Goal: Task Accomplishment & Management: Complete application form

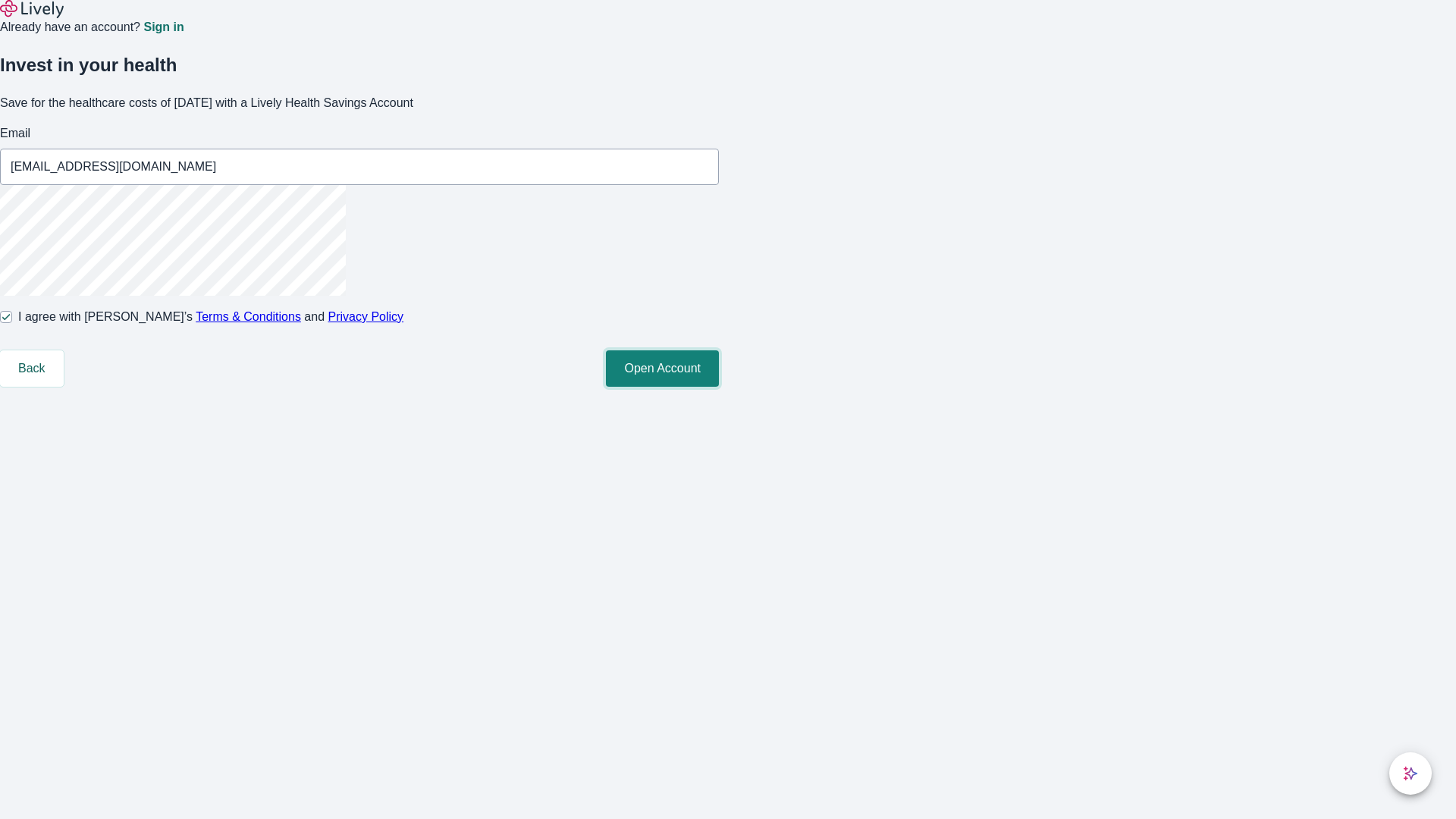
click at [719, 387] on button "Open Account" at bounding box center [662, 368] width 113 height 36
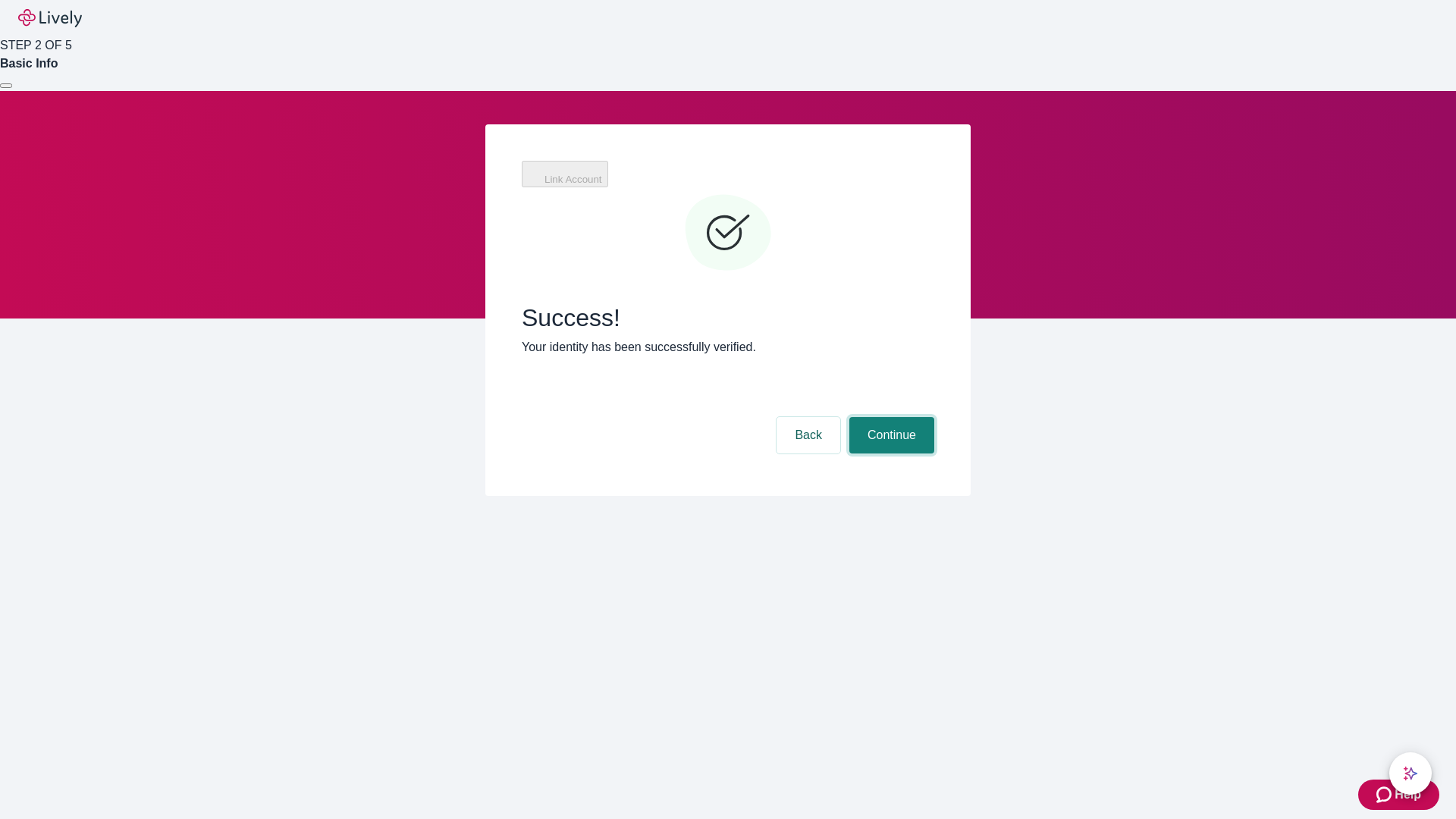
click at [890, 417] on button "Continue" at bounding box center [892, 435] width 85 height 36
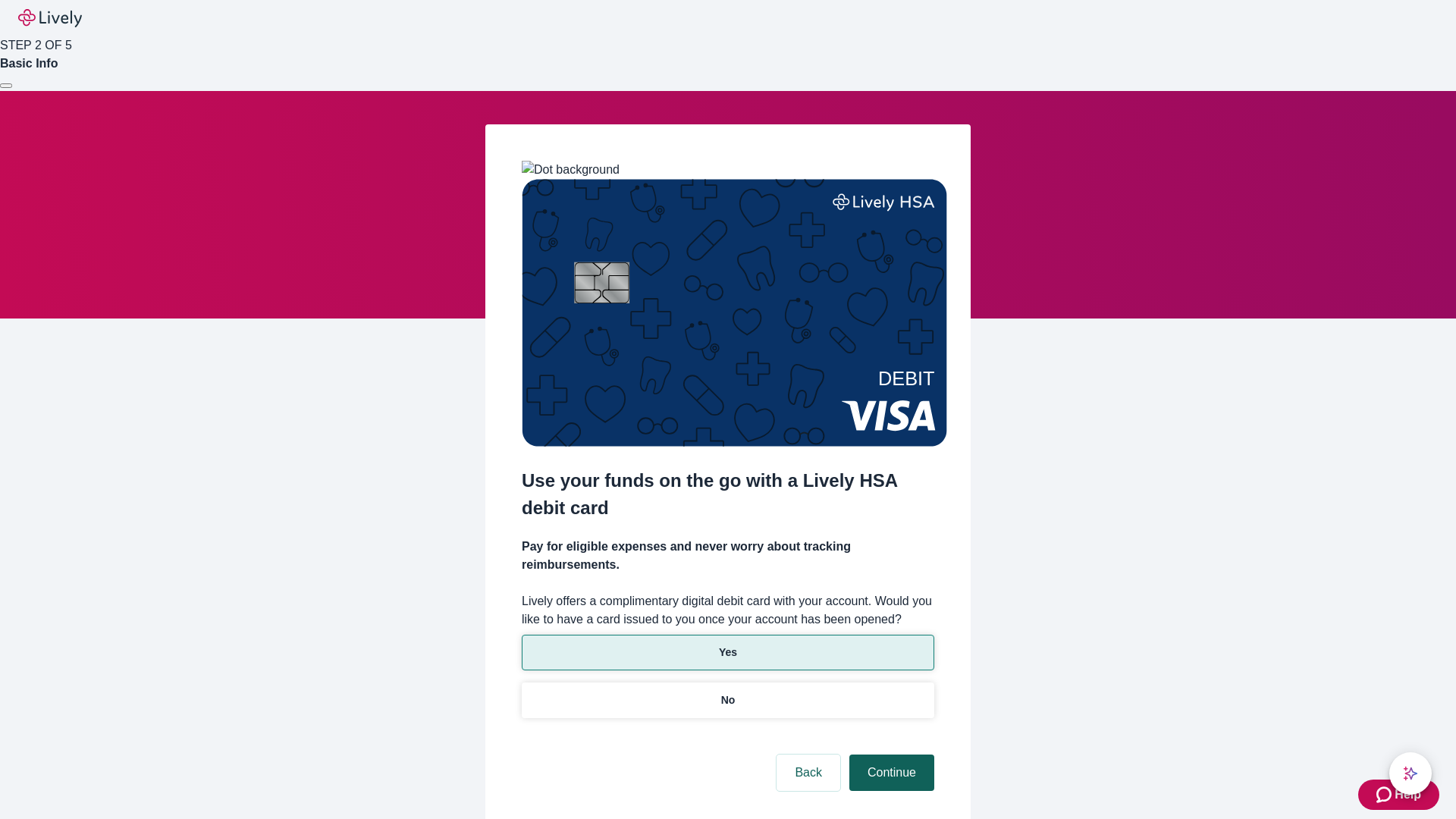
click at [728, 692] on p "No" at bounding box center [728, 700] width 14 height 16
click at [890, 755] on button "Continue" at bounding box center [892, 773] width 85 height 36
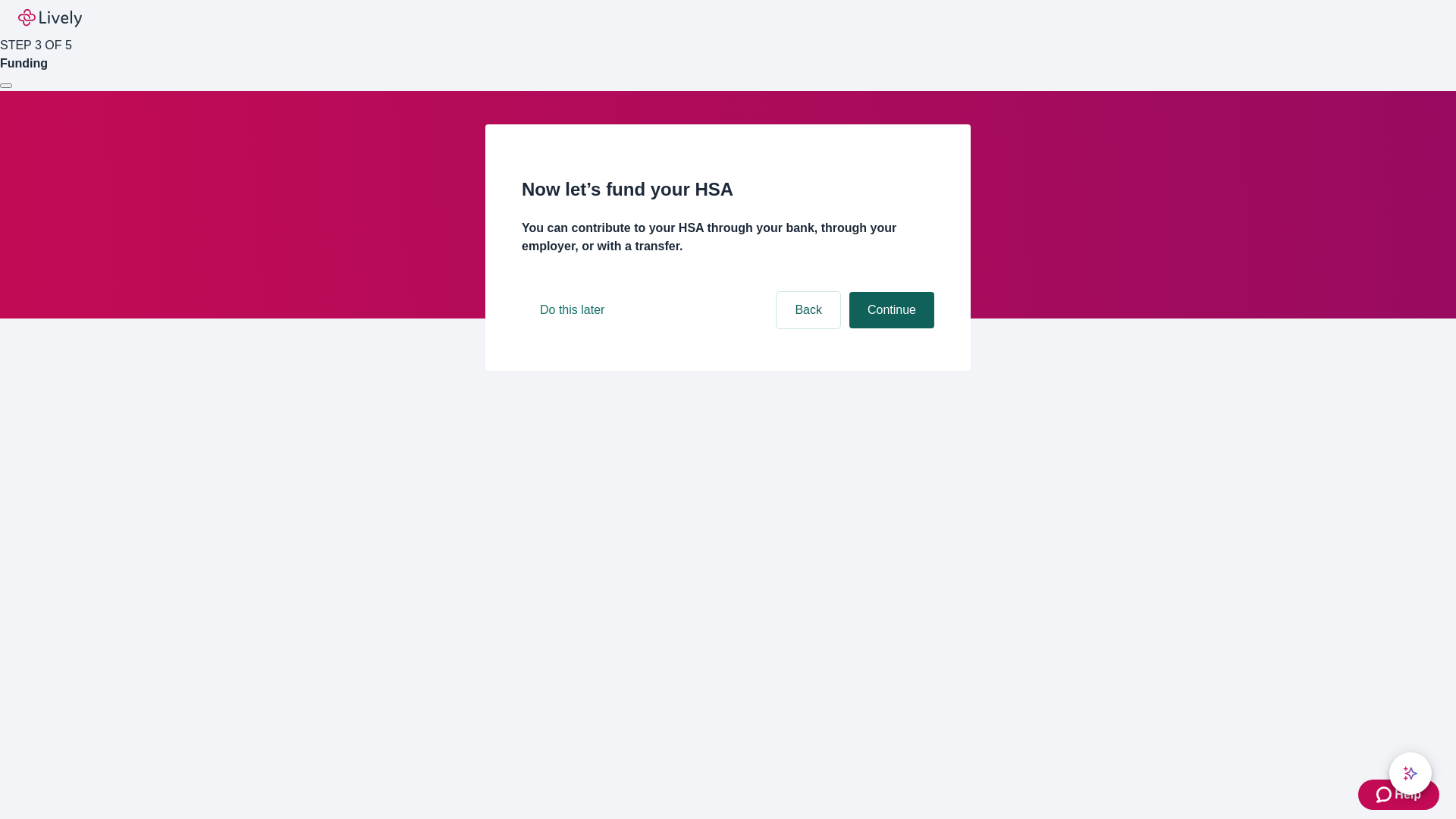
click at [890, 328] on button "Continue" at bounding box center [892, 310] width 85 height 36
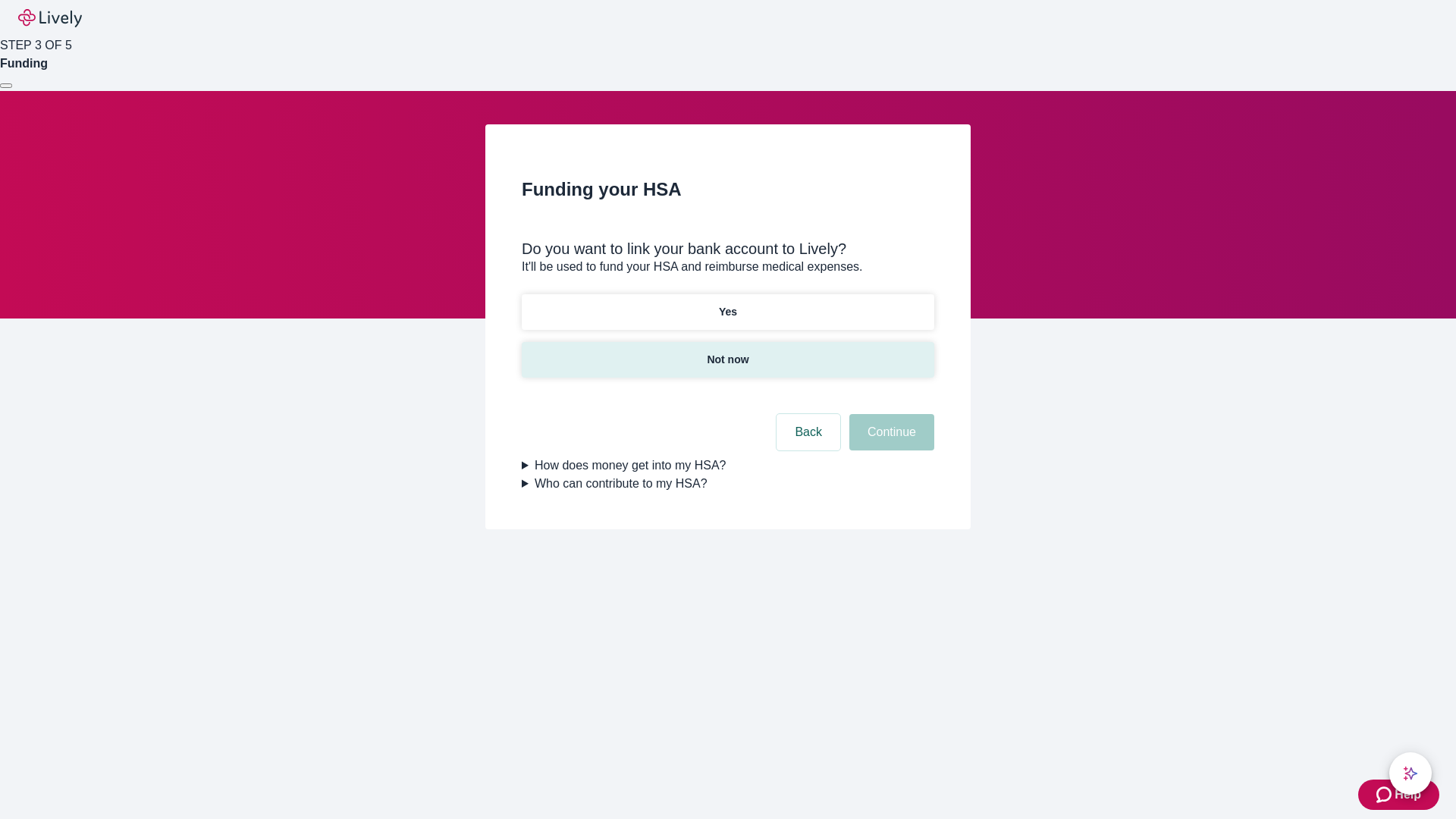
click at [728, 352] on p "Not now" at bounding box center [728, 360] width 42 height 16
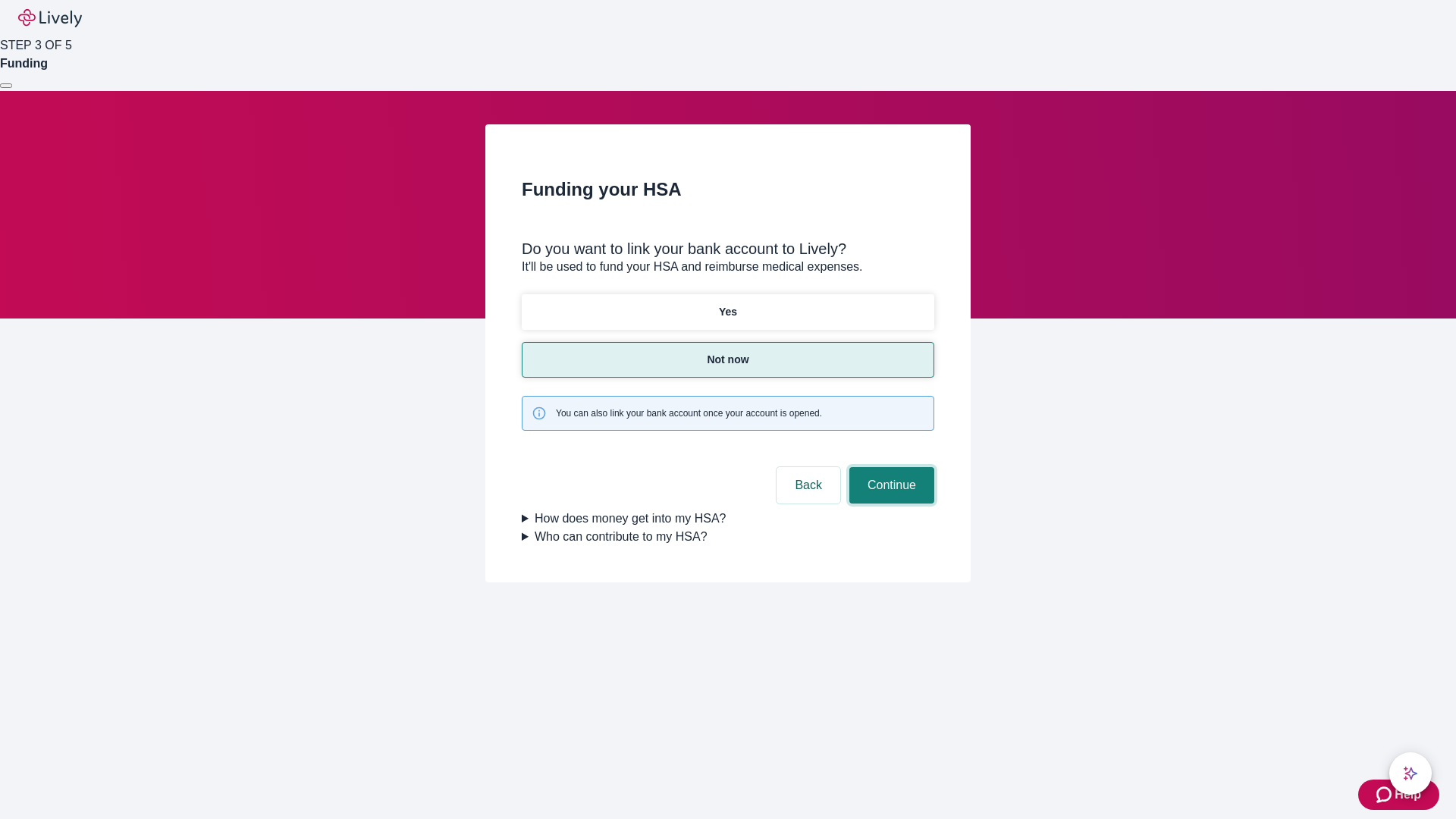
click at [890, 468] on button "Continue" at bounding box center [892, 485] width 85 height 36
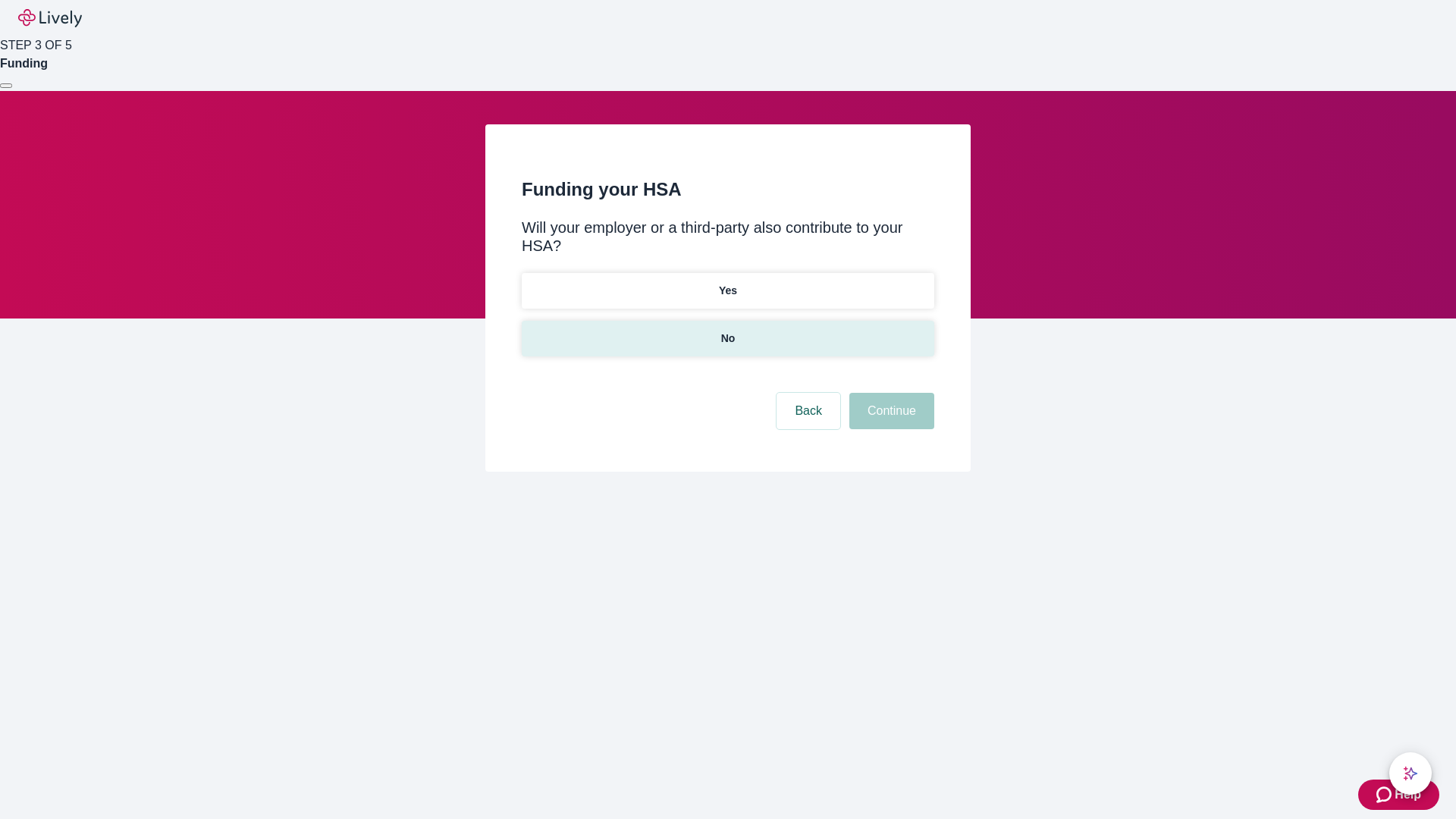
click at [728, 331] on p "No" at bounding box center [728, 339] width 14 height 16
click at [890, 393] on button "Continue" at bounding box center [892, 411] width 85 height 36
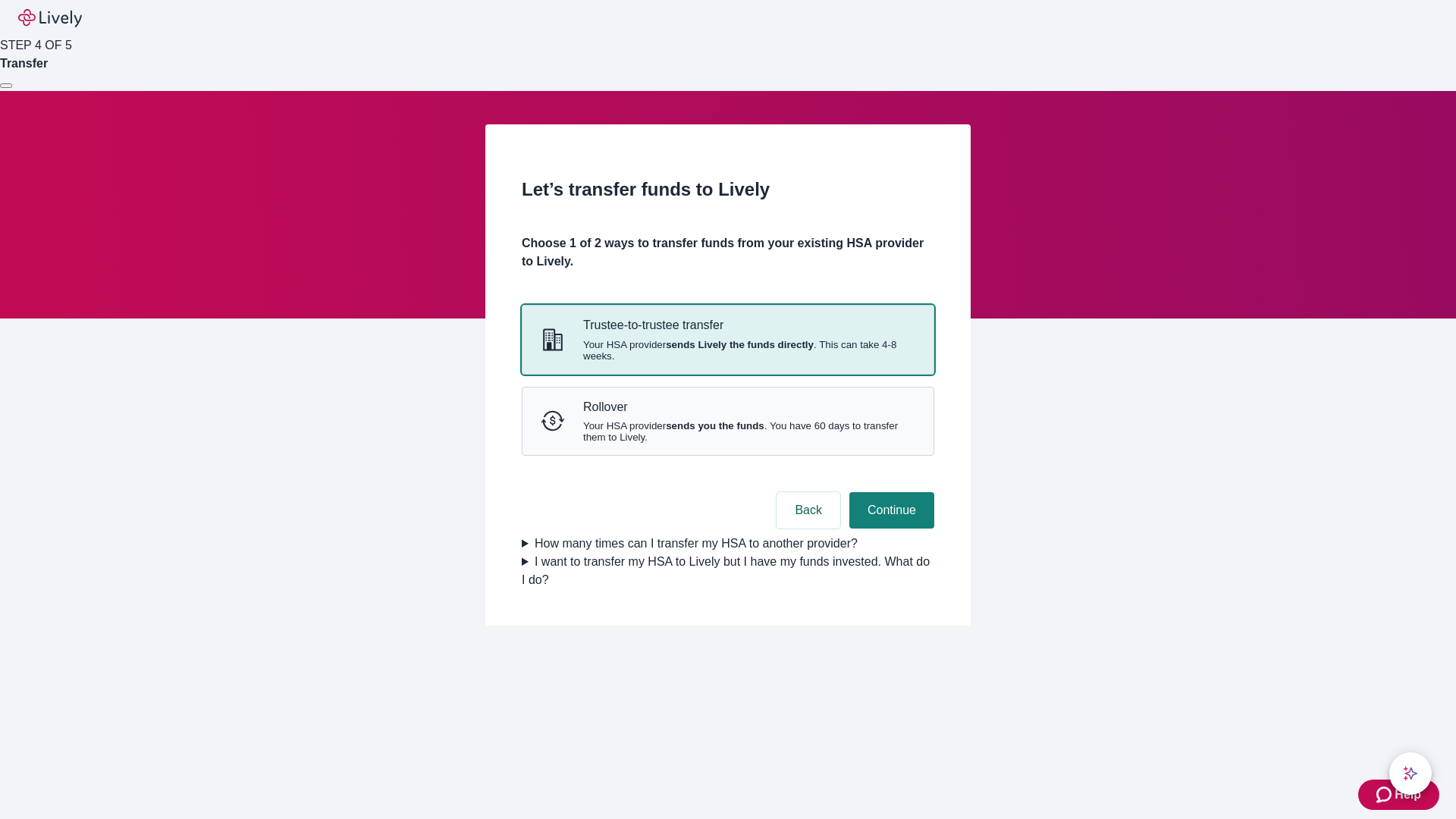
click at [728, 350] on strong "sends Lively the funds directly" at bounding box center [739, 344] width 148 height 12
click at [890, 529] on button "Continue" at bounding box center [892, 510] width 85 height 36
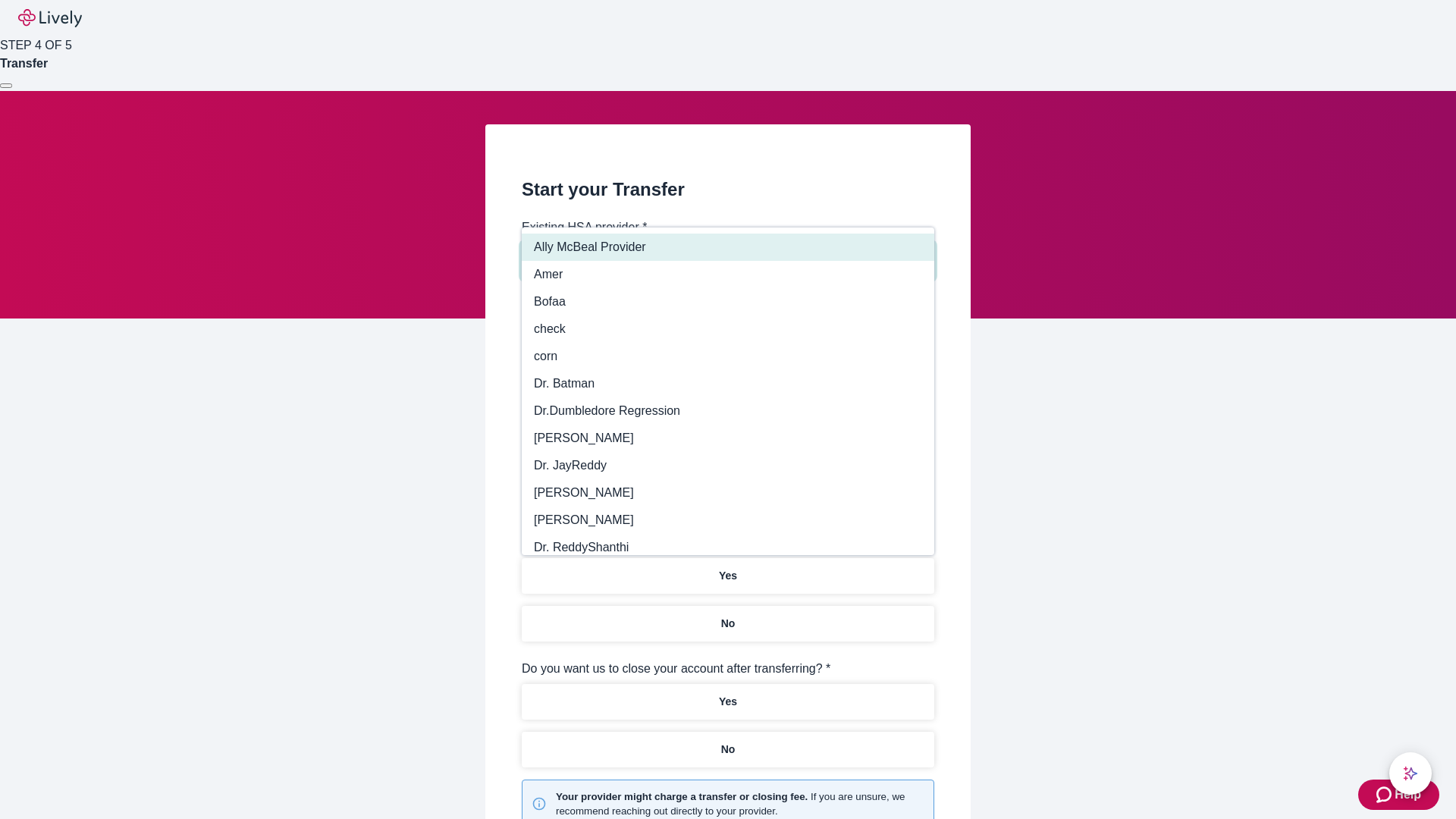
type input "Other"
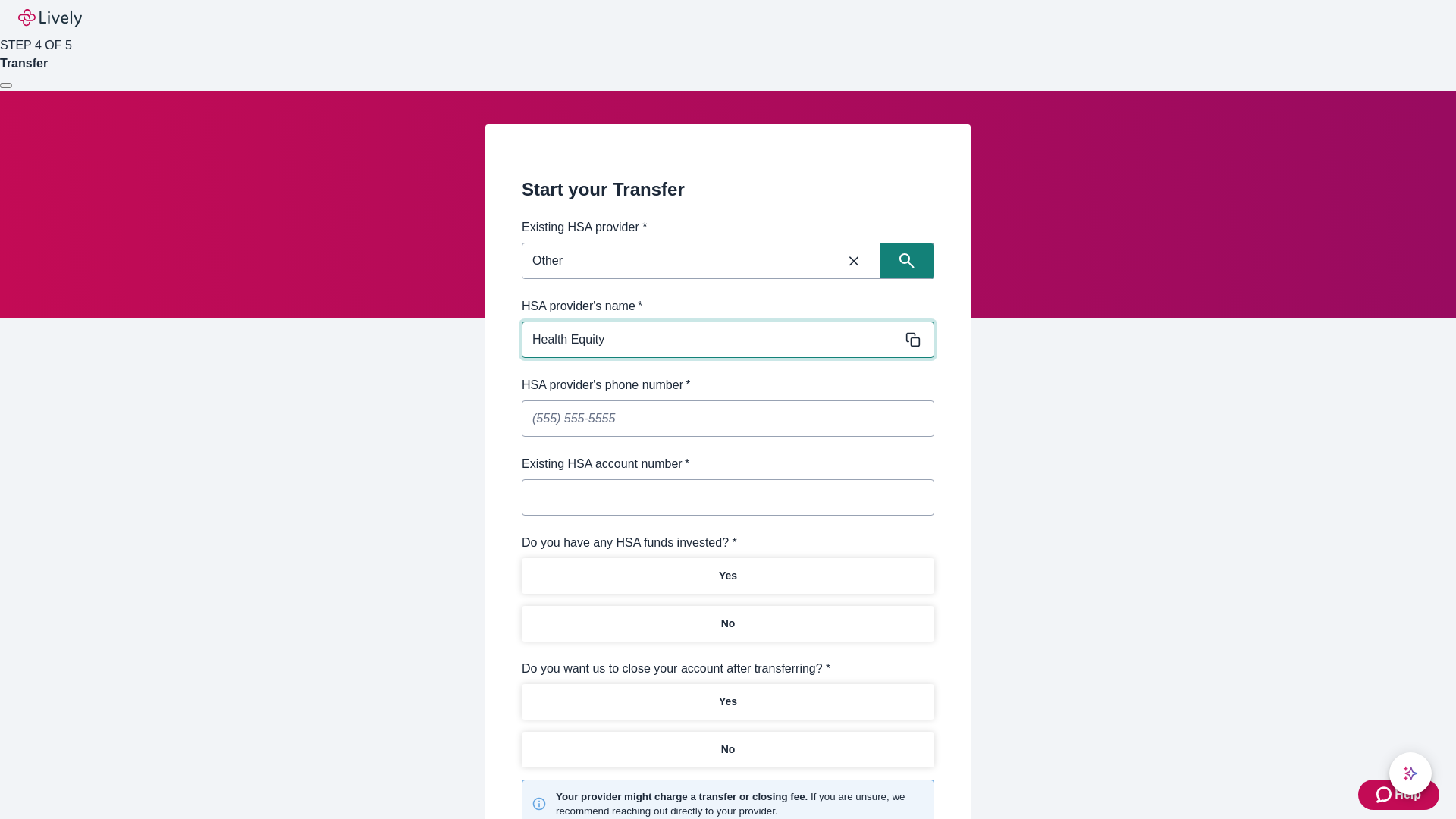
type input "Health Equity"
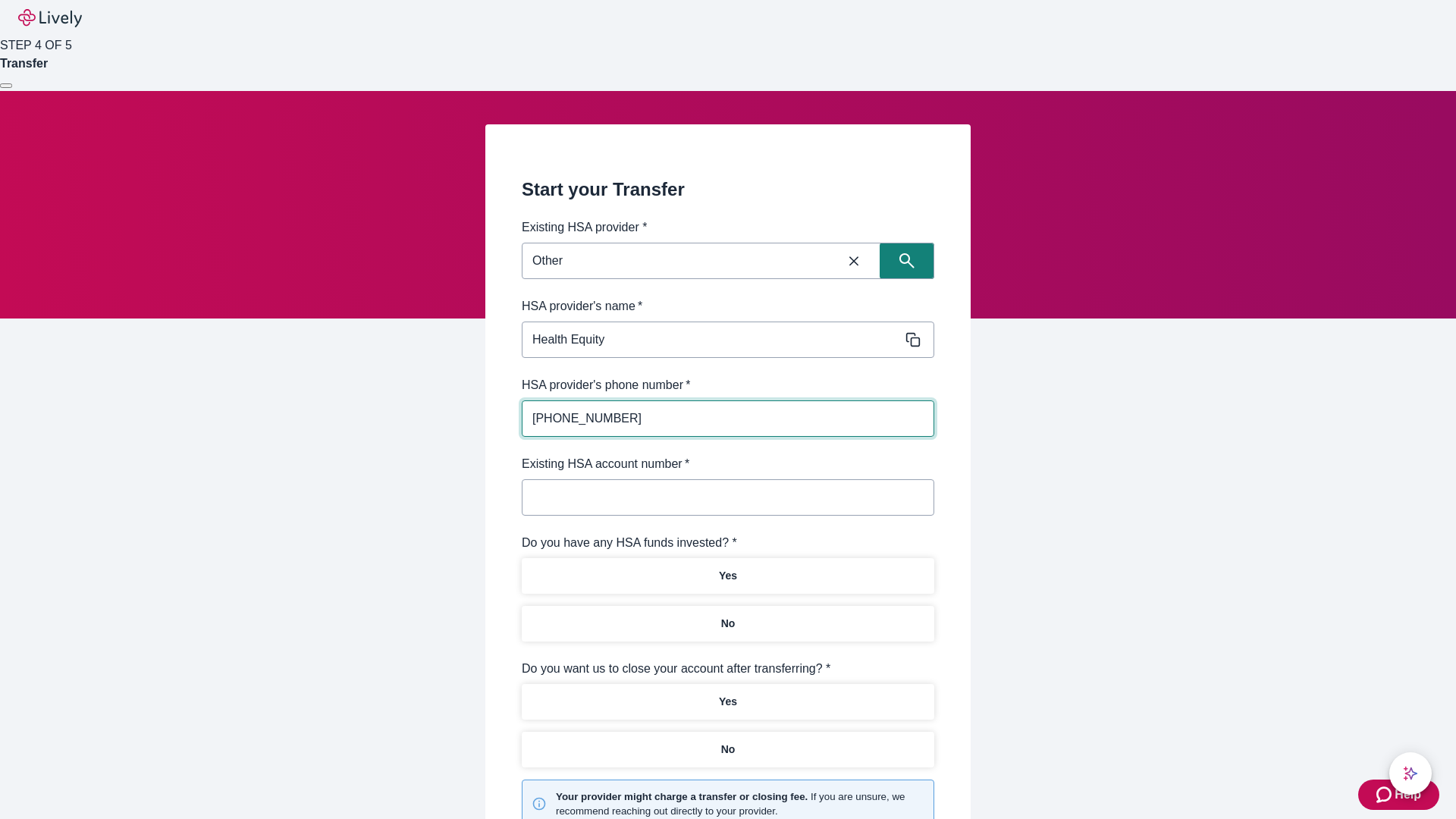
type input "(434) 343-4344"
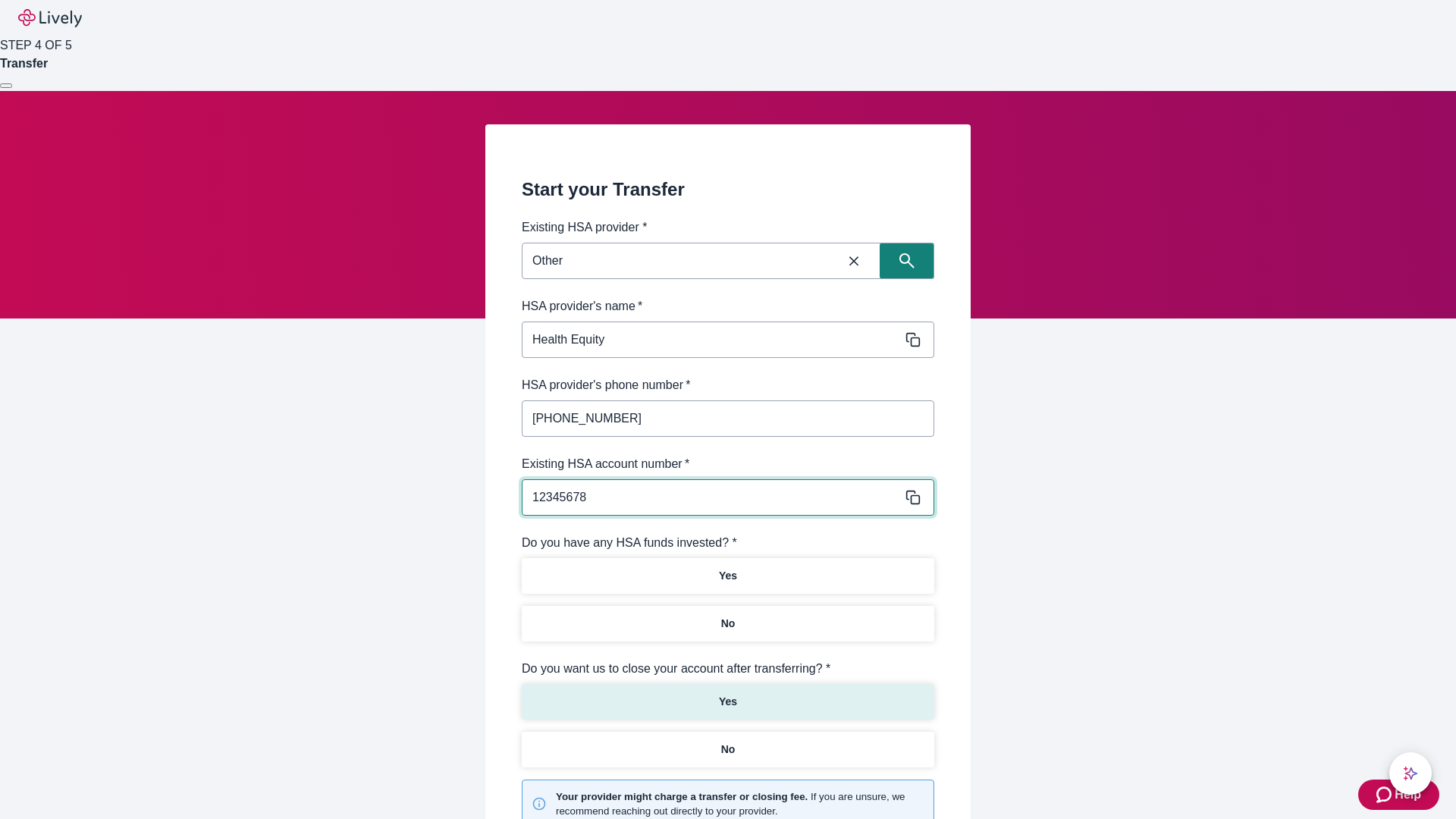
type input "12345678"
click at [728, 616] on p "No" at bounding box center [728, 624] width 14 height 16
click at [728, 694] on p "Yes" at bounding box center [728, 702] width 19 height 16
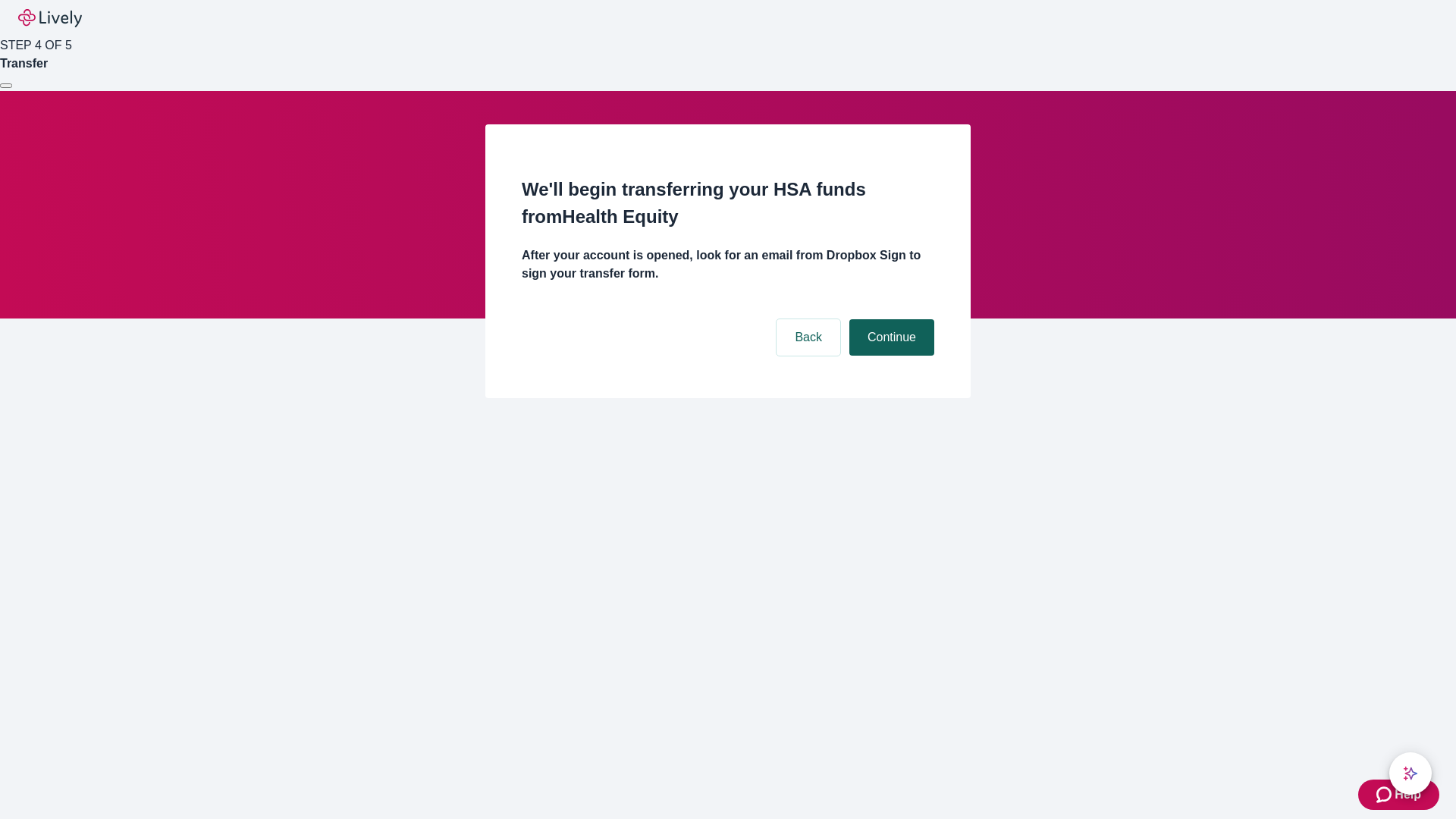
click at [890, 319] on button "Continue" at bounding box center [892, 337] width 85 height 36
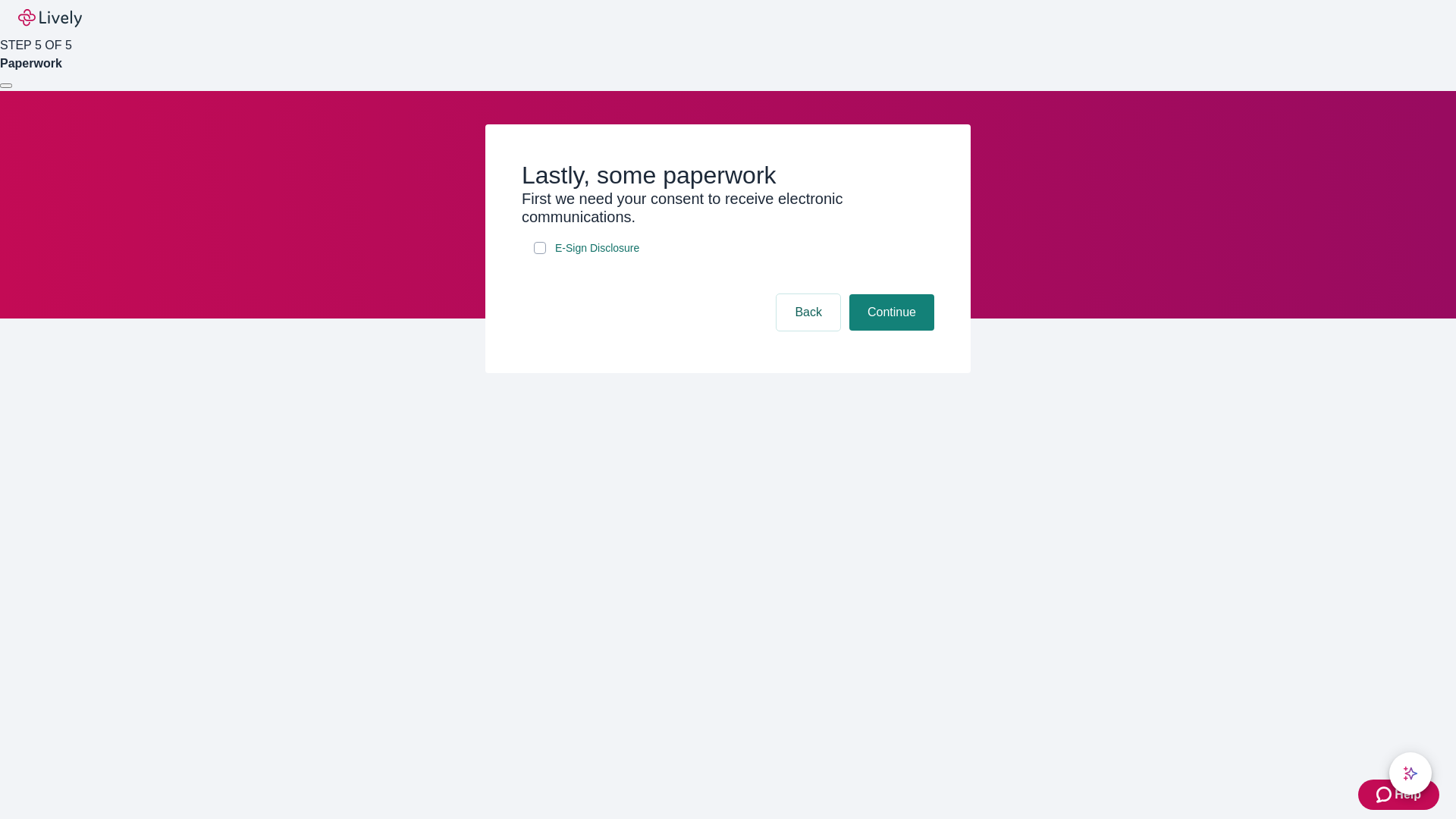
click at [540, 254] on input "E-Sign Disclosure" at bounding box center [540, 248] width 12 height 12
checkbox input "true"
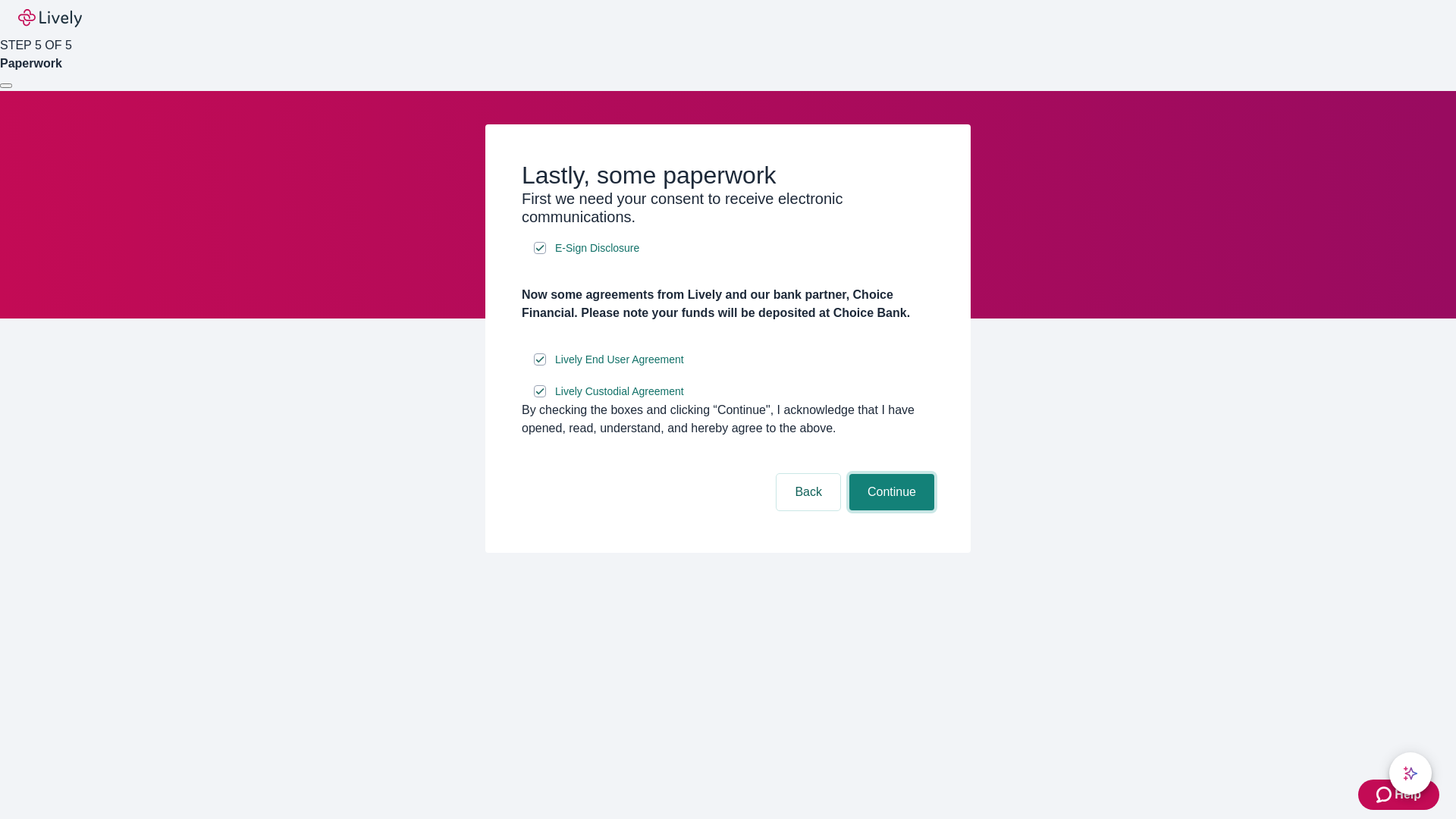
click at [890, 510] on button "Continue" at bounding box center [892, 492] width 85 height 36
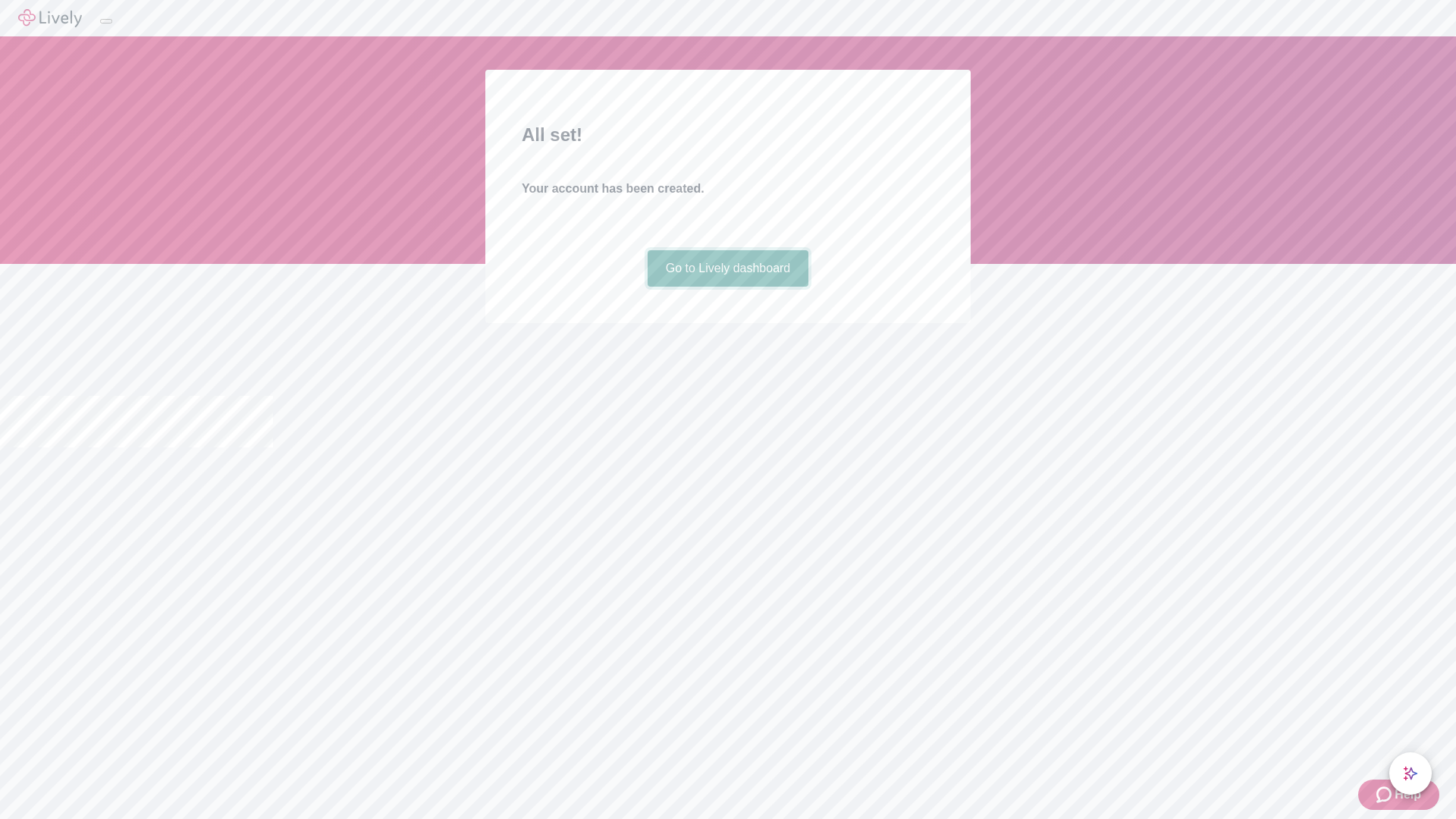
click at [728, 287] on link "Go to Lively dashboard" at bounding box center [728, 268] width 161 height 36
